Goal: Check status: Check status

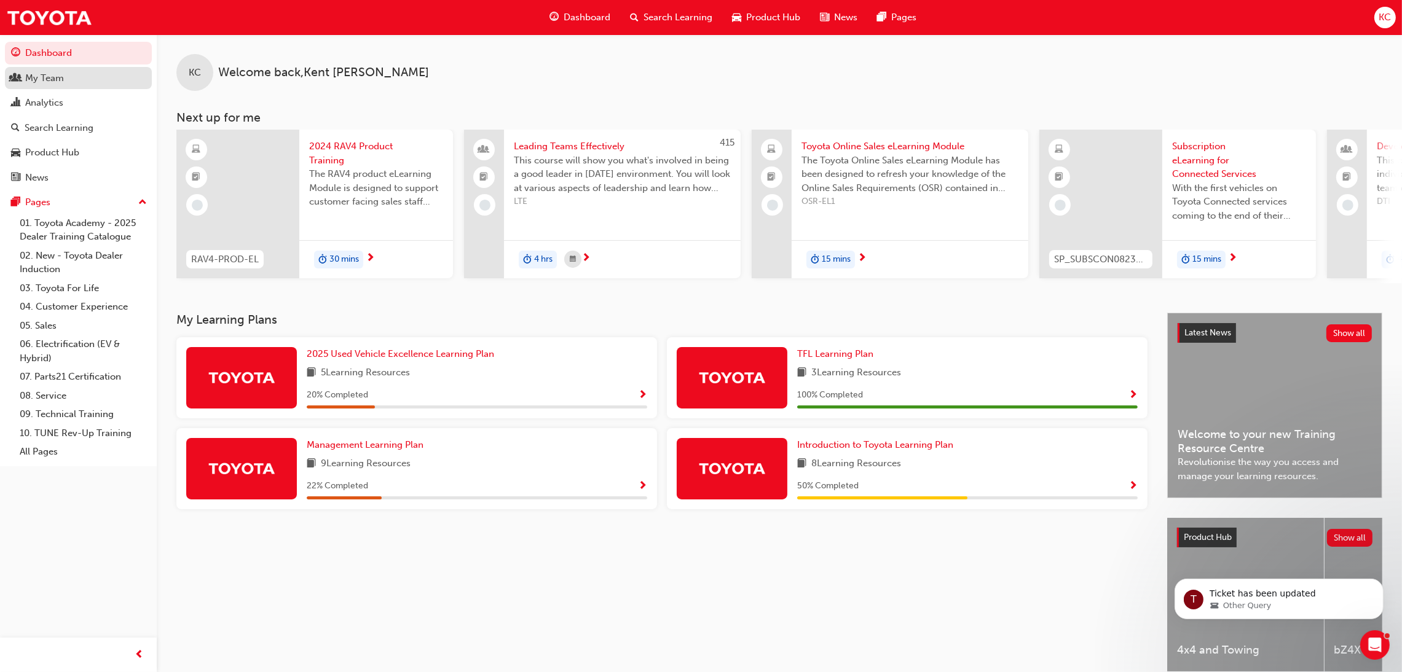
click at [49, 84] on div "My Team" at bounding box center [44, 78] width 39 height 14
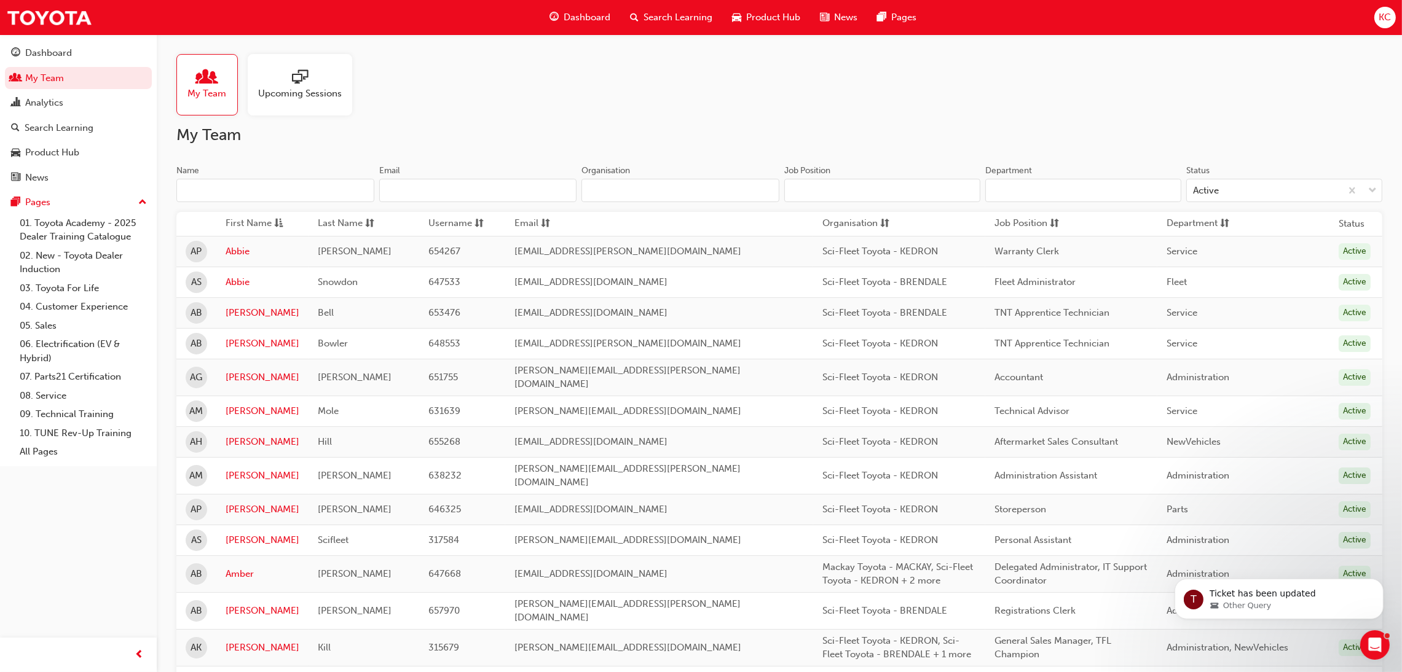
click at [259, 189] on input "Name" at bounding box center [275, 190] width 198 height 23
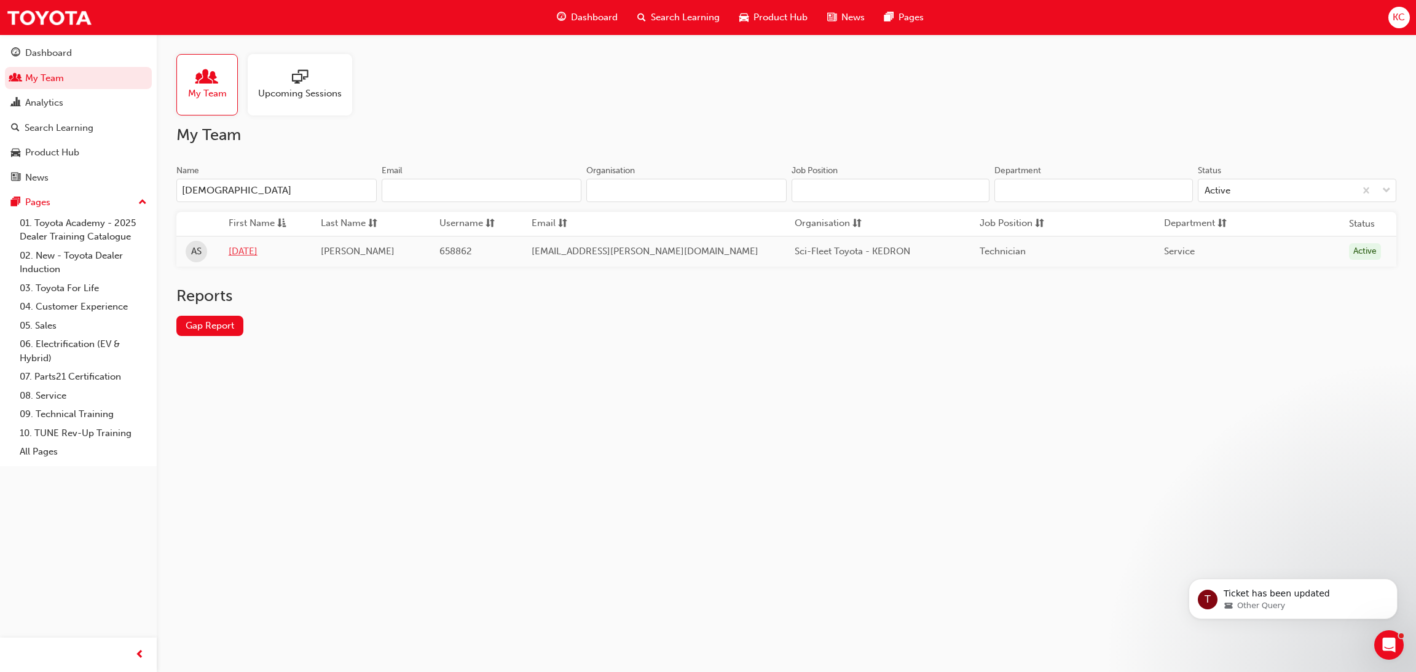
type input "[DEMOGRAPHIC_DATA]"
click at [253, 258] on link "[DATE]" at bounding box center [266, 252] width 74 height 14
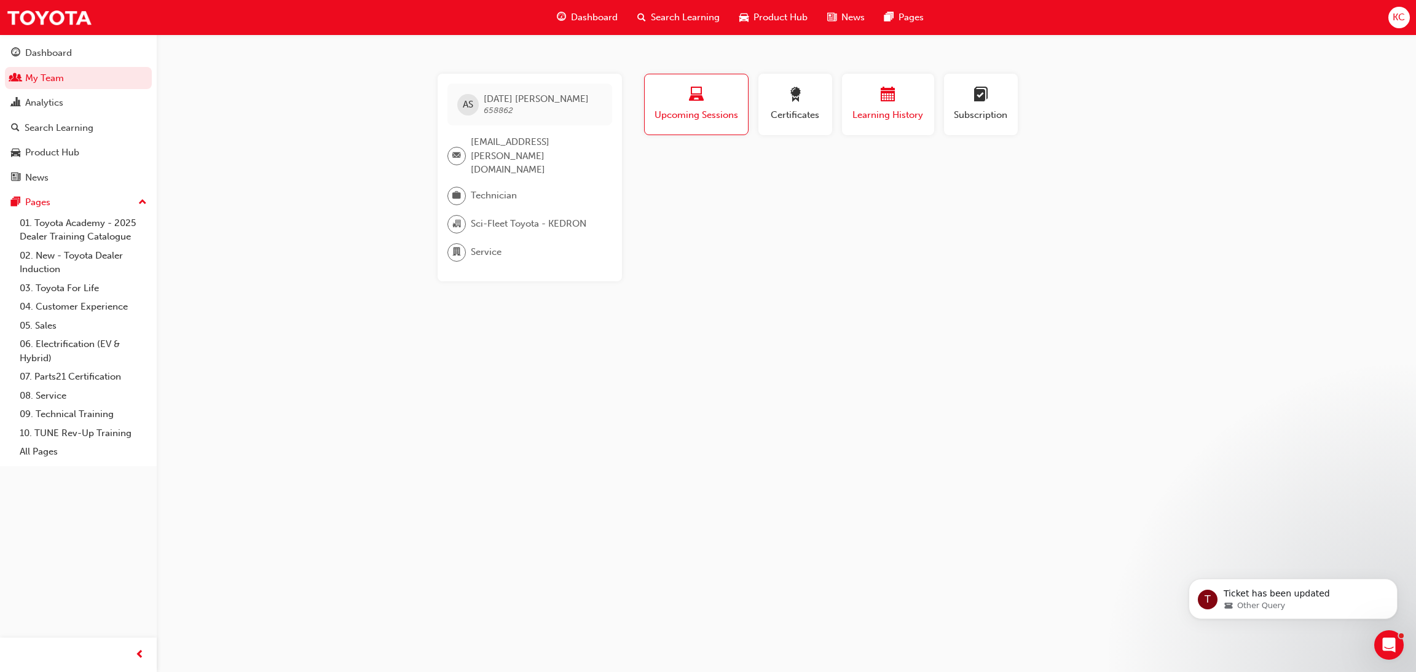
click at [893, 118] on span "Learning History" at bounding box center [888, 115] width 74 height 14
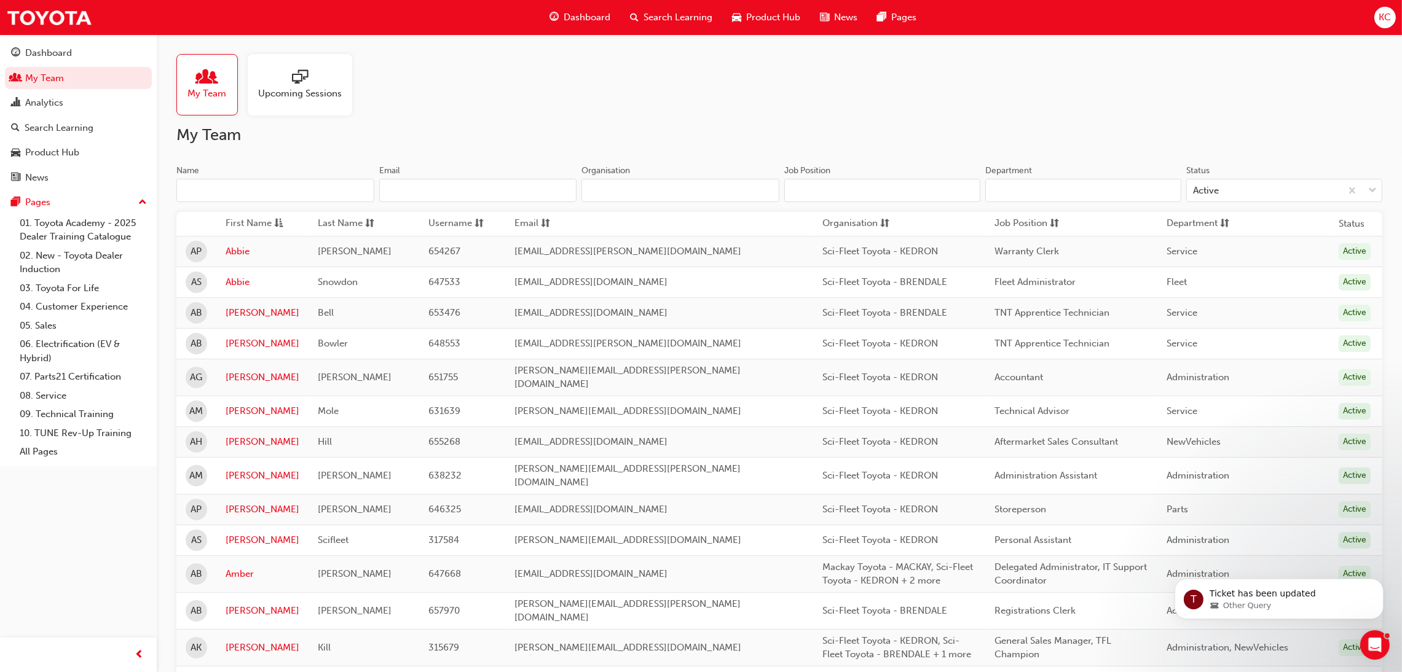
click at [239, 200] on input "Name" at bounding box center [275, 190] width 198 height 23
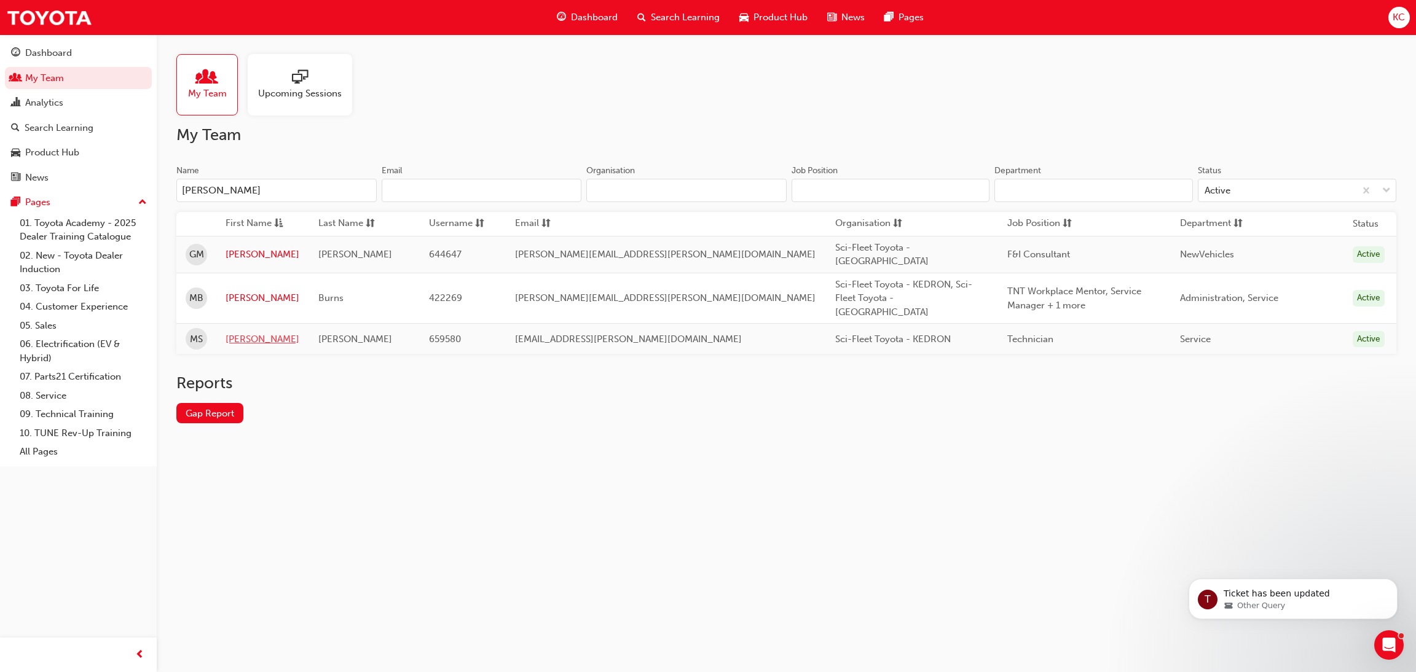
type input "[PERSON_NAME]"
click at [250, 333] on link "[PERSON_NAME]" at bounding box center [263, 340] width 74 height 14
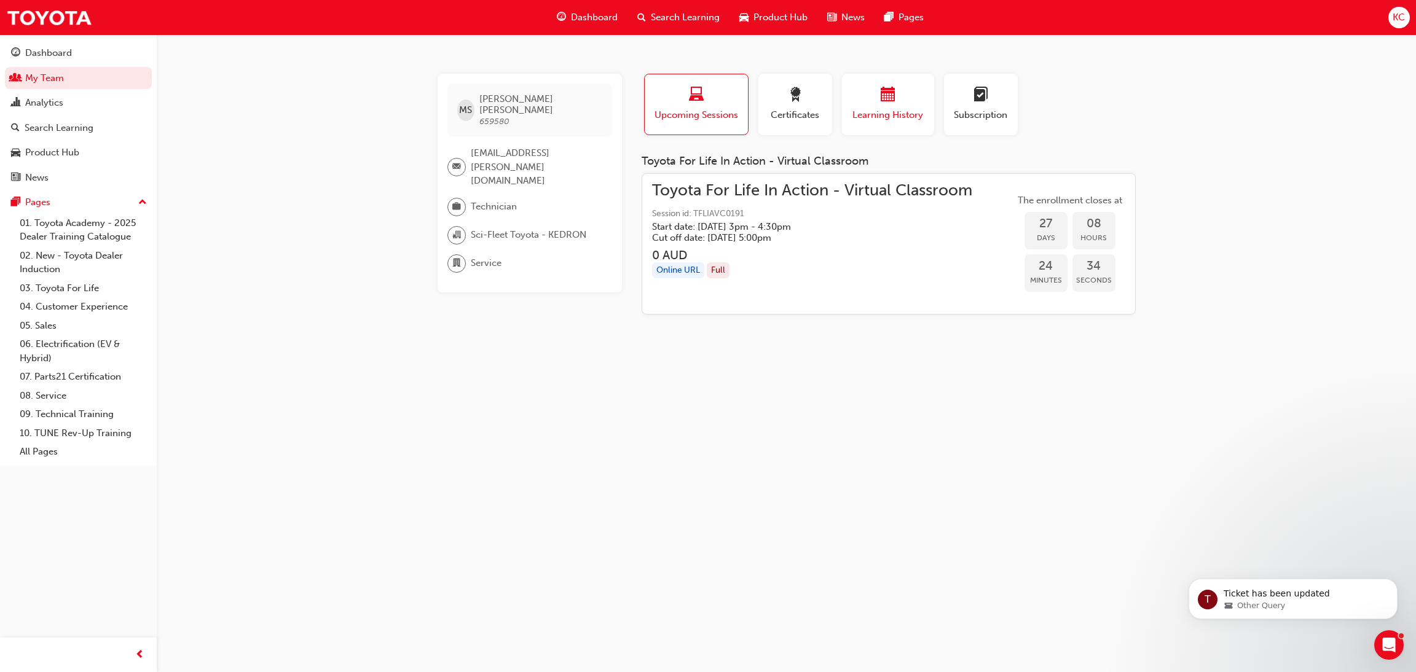
click at [902, 111] on span "Learning History" at bounding box center [888, 115] width 74 height 14
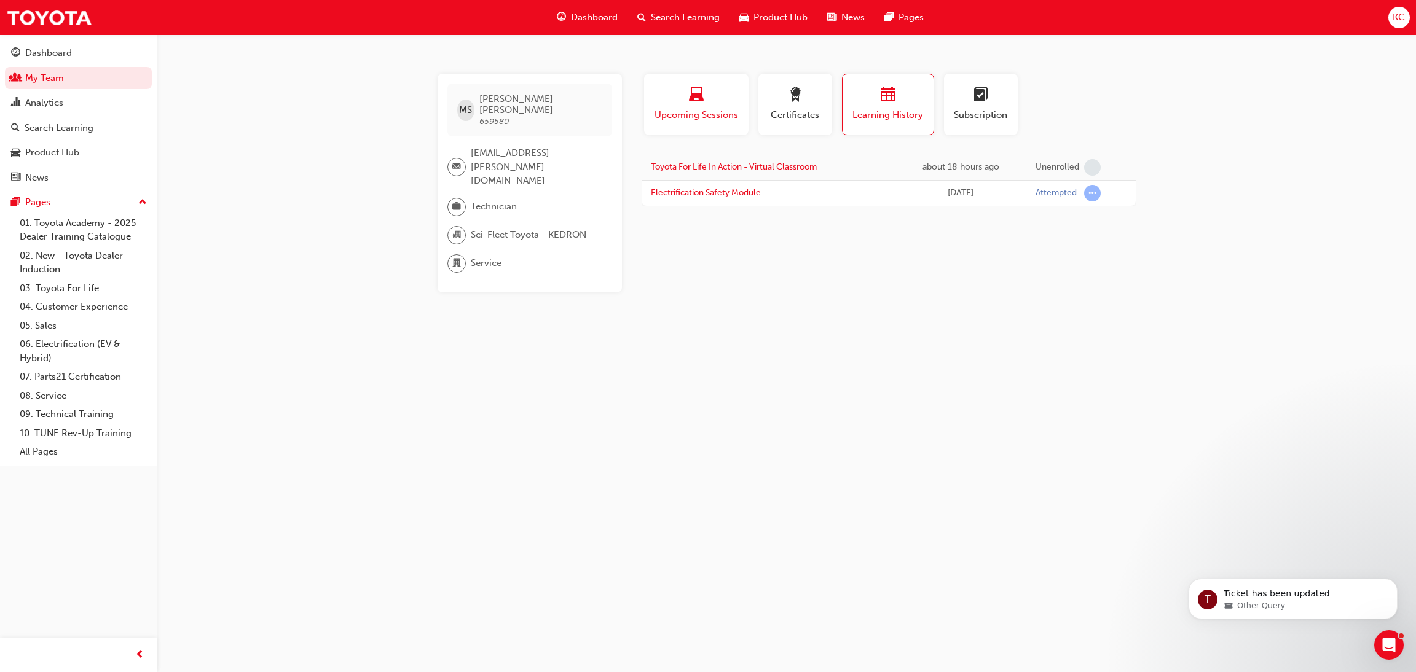
click at [687, 109] on span "Upcoming Sessions" at bounding box center [696, 115] width 86 height 14
